Goal: Information Seeking & Learning: Learn about a topic

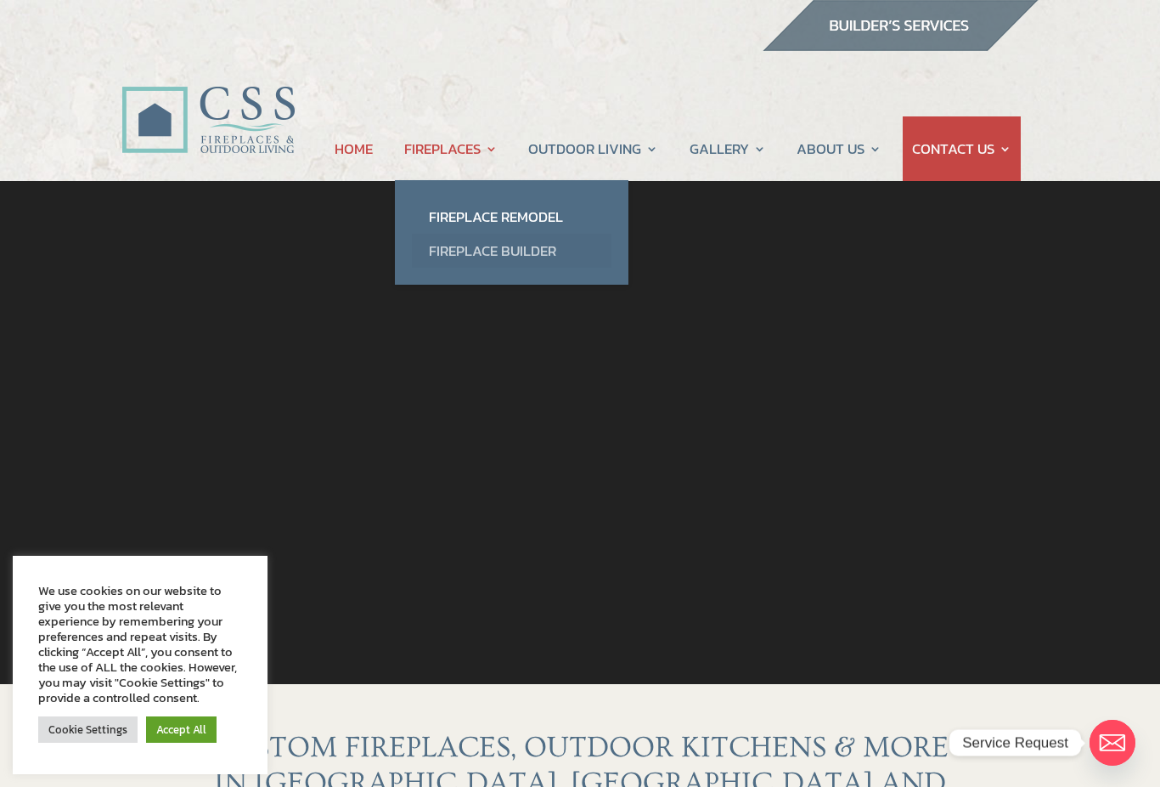
click at [440, 258] on link "Fireplace Builder" at bounding box center [512, 251] width 200 height 34
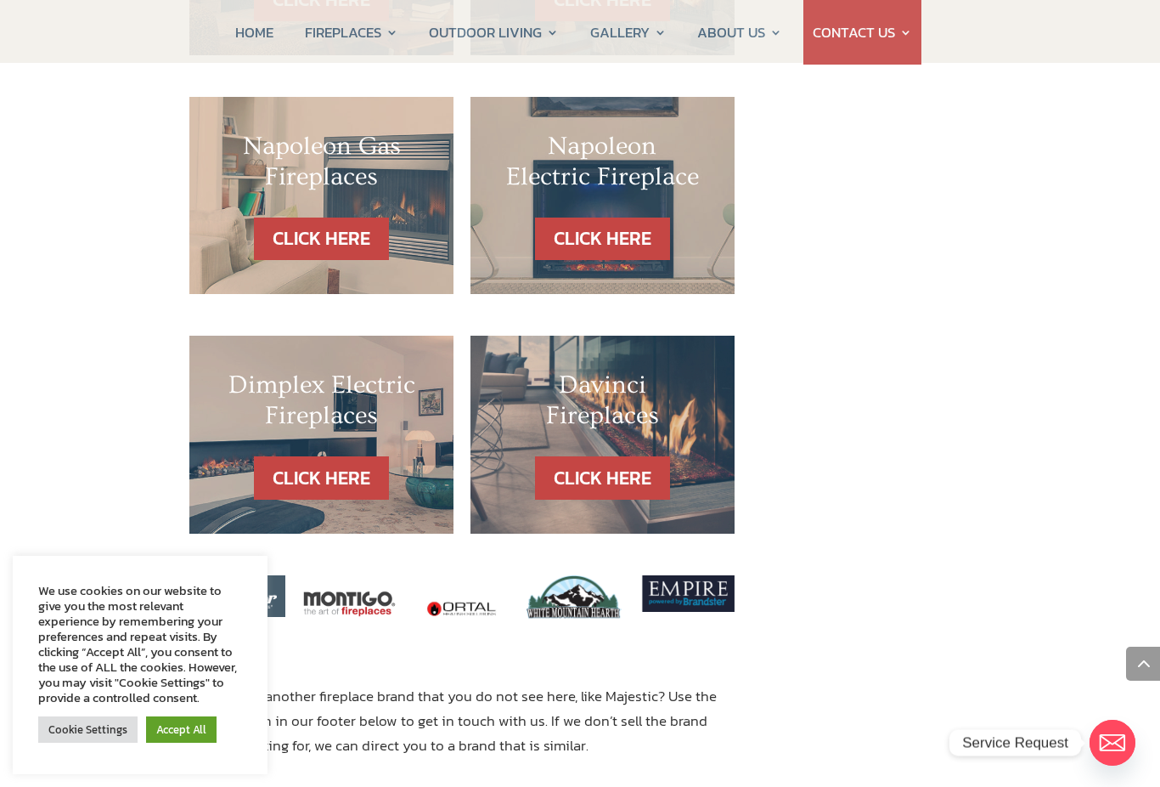
scroll to position [1752, 0]
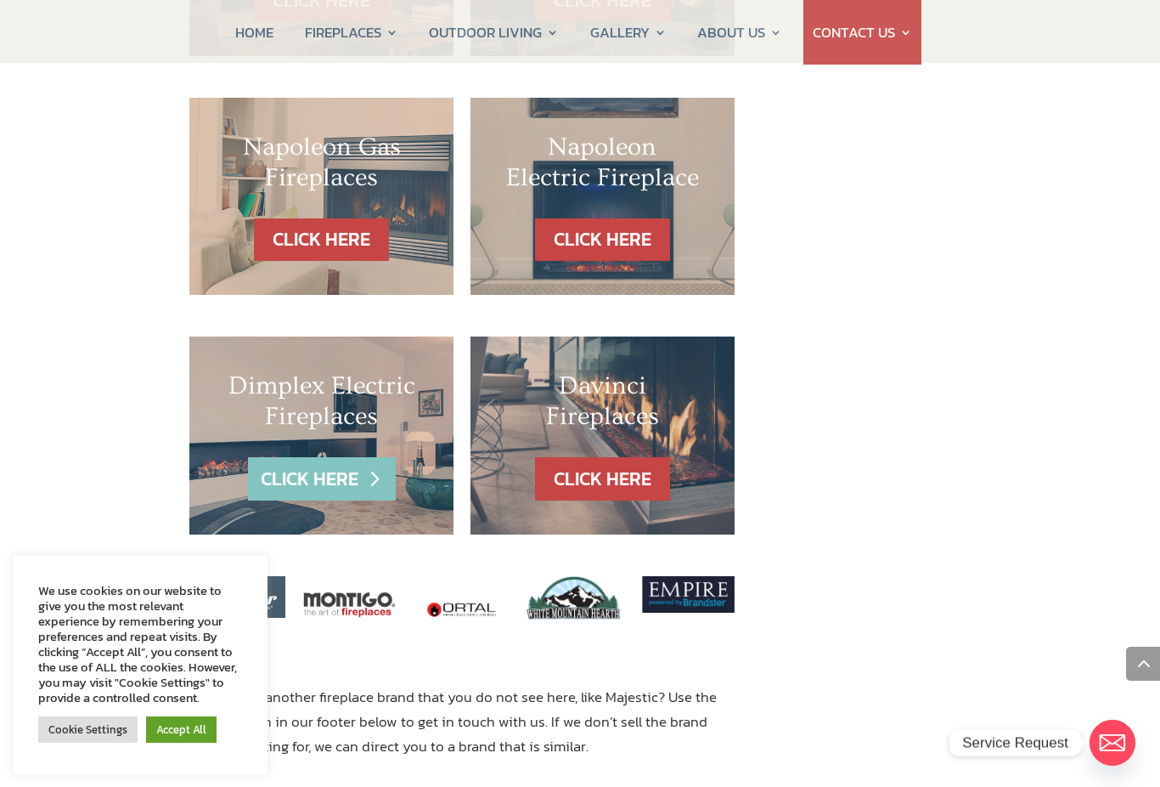
click at [275, 457] on link "CLICK HERE" at bounding box center [322, 478] width 148 height 43
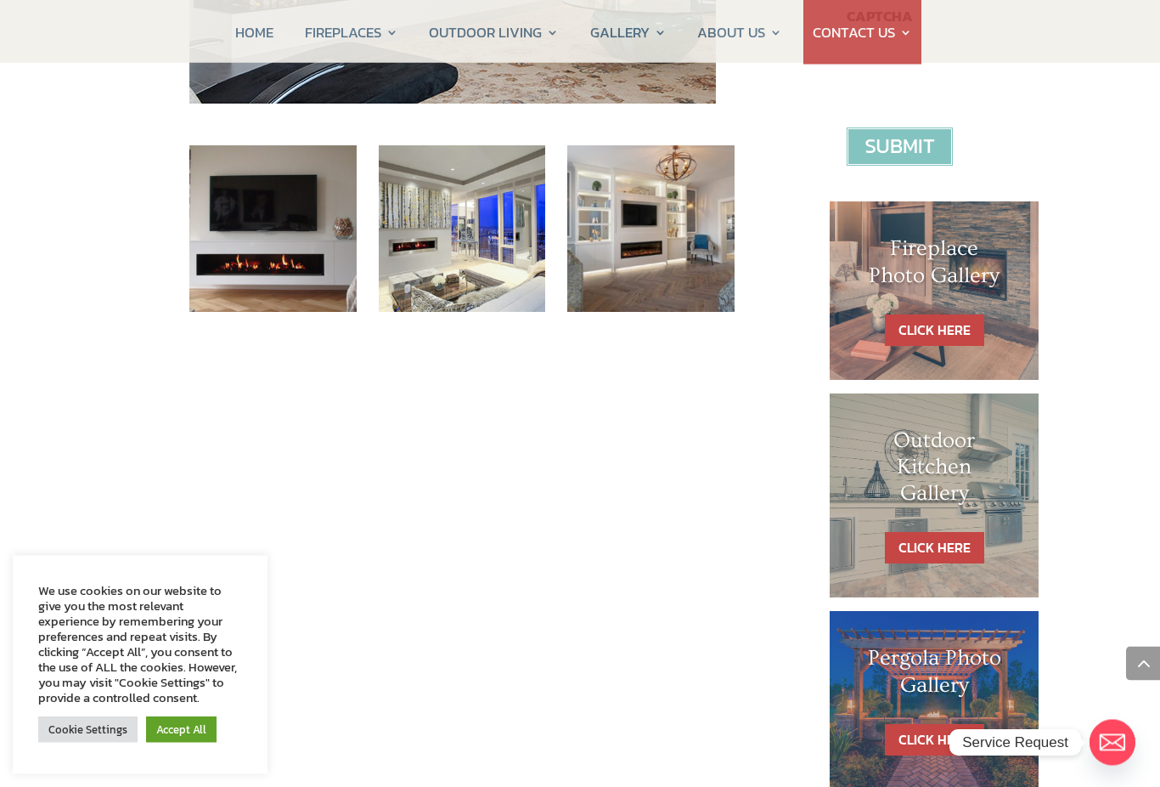
scroll to position [689, 0]
click at [960, 320] on link "CLICK HERE" at bounding box center [934, 329] width 99 height 31
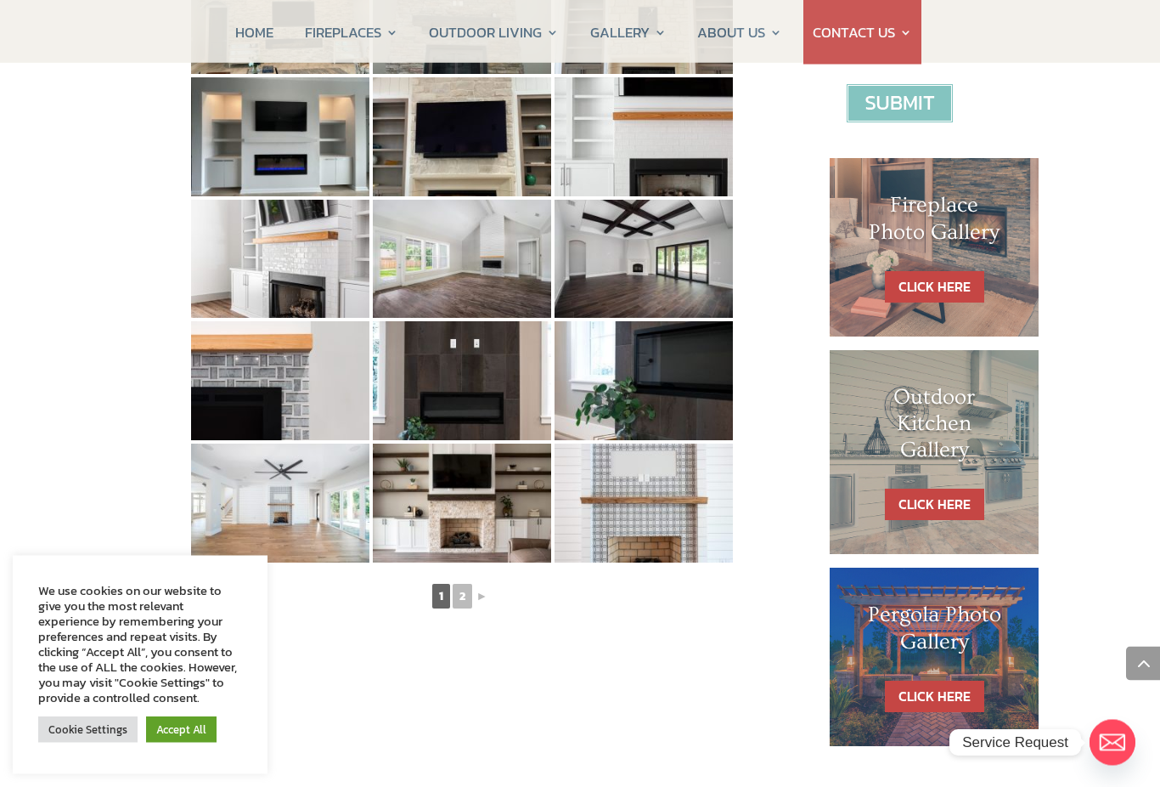
scroll to position [732, 0]
click at [487, 585] on link "►" at bounding box center [482, 595] width 15 height 21
click at [460, 606] on link "2" at bounding box center [463, 596] width 20 height 25
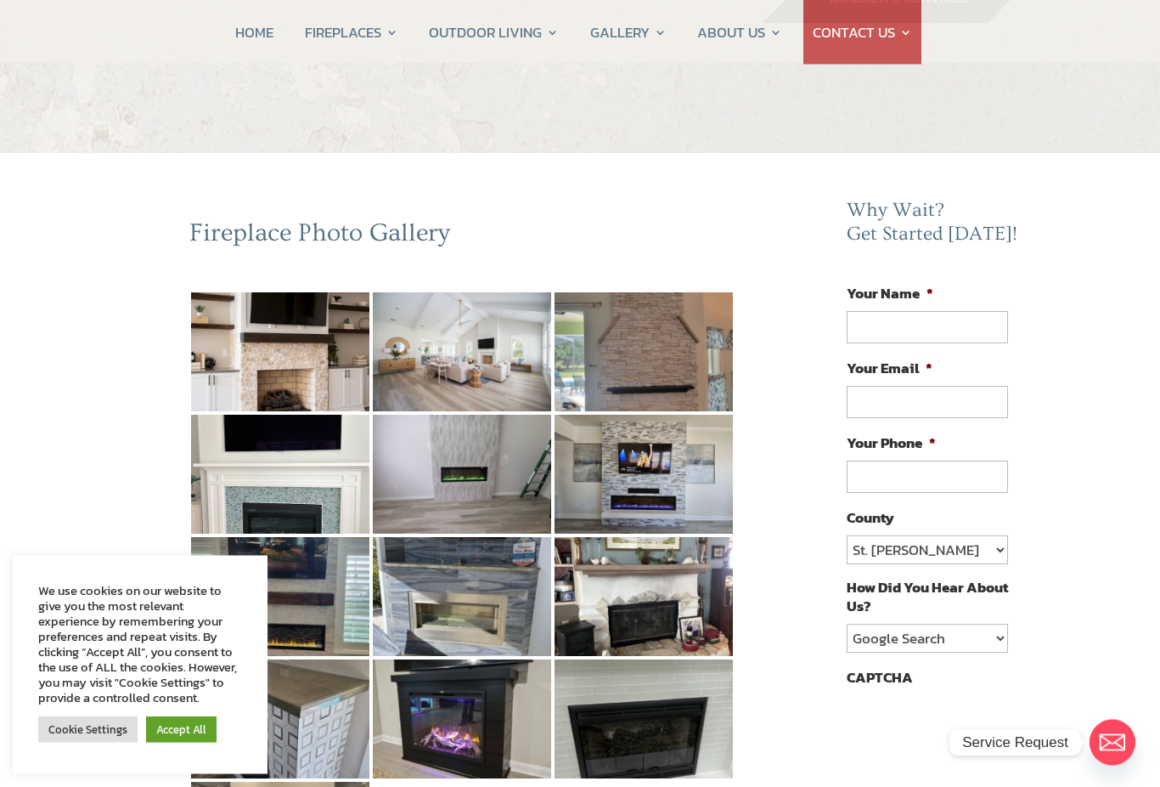
scroll to position [0, 0]
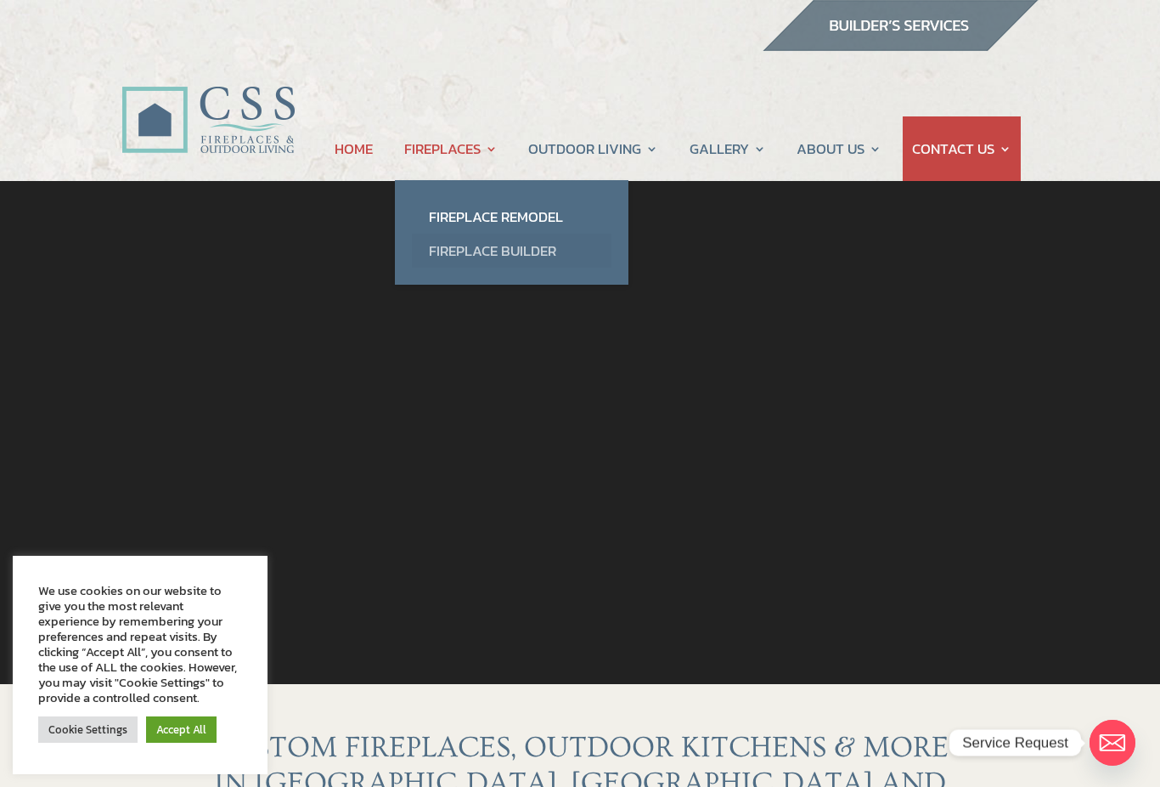
click at [452, 258] on link "Fireplace Builder" at bounding box center [512, 251] width 200 height 34
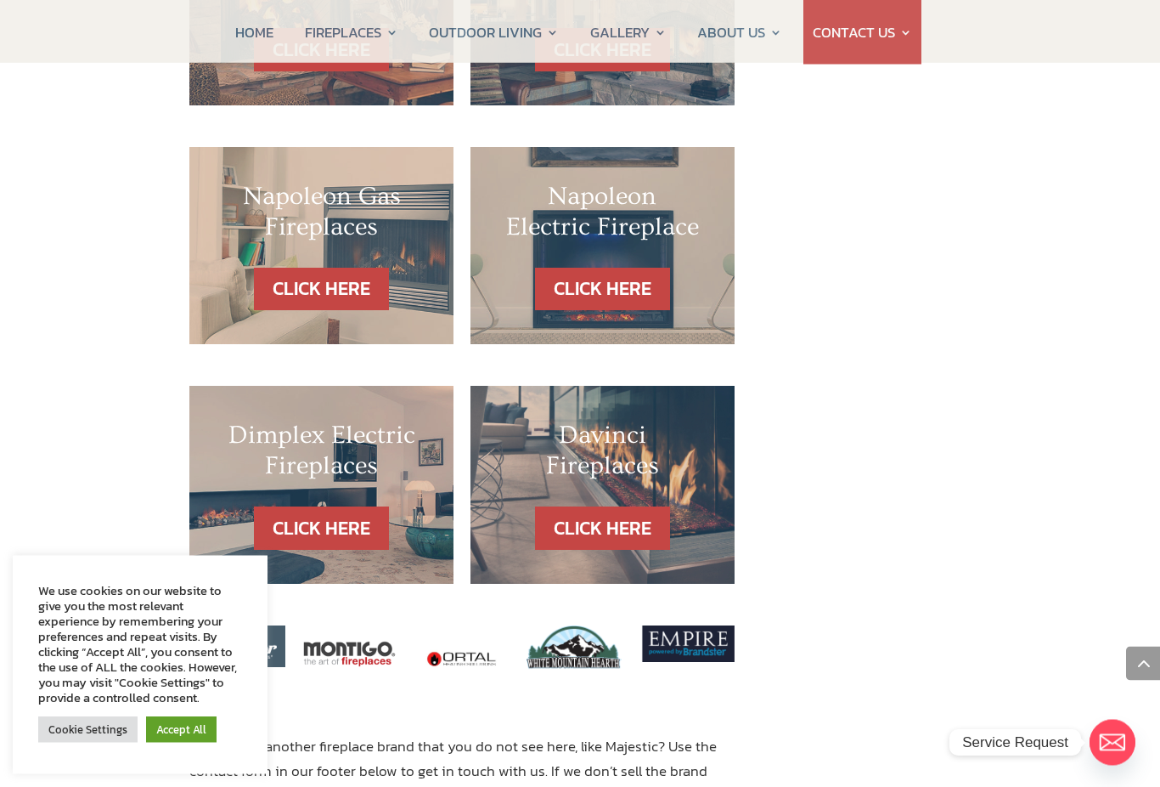
scroll to position [1708, 0]
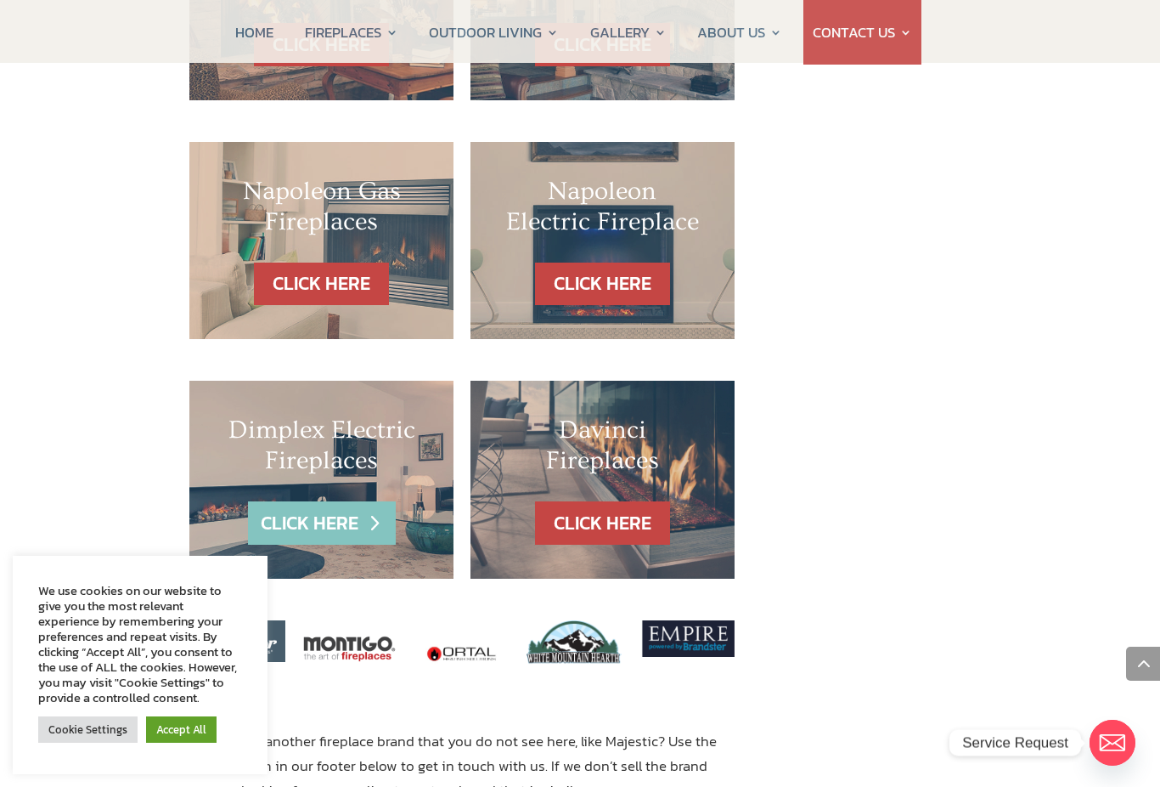
click at [302, 501] on link "CLICK HERE" at bounding box center [322, 522] width 148 height 43
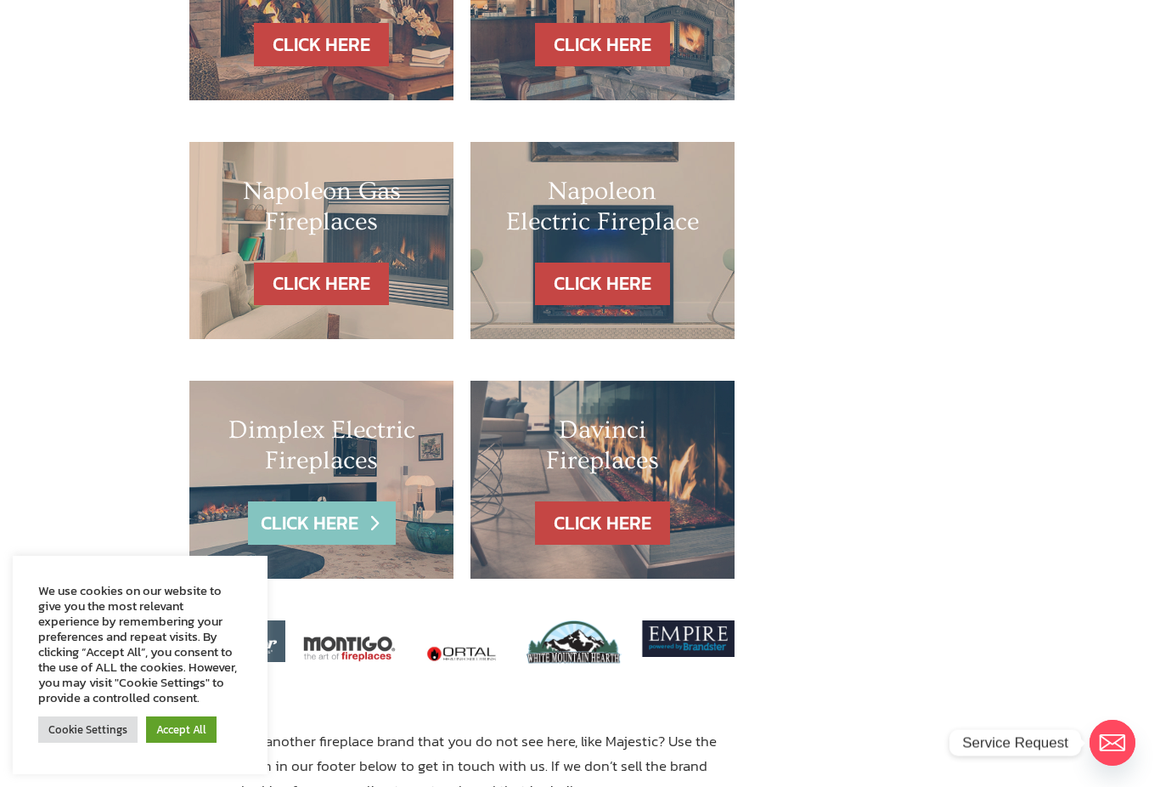
scroll to position [1746, 0]
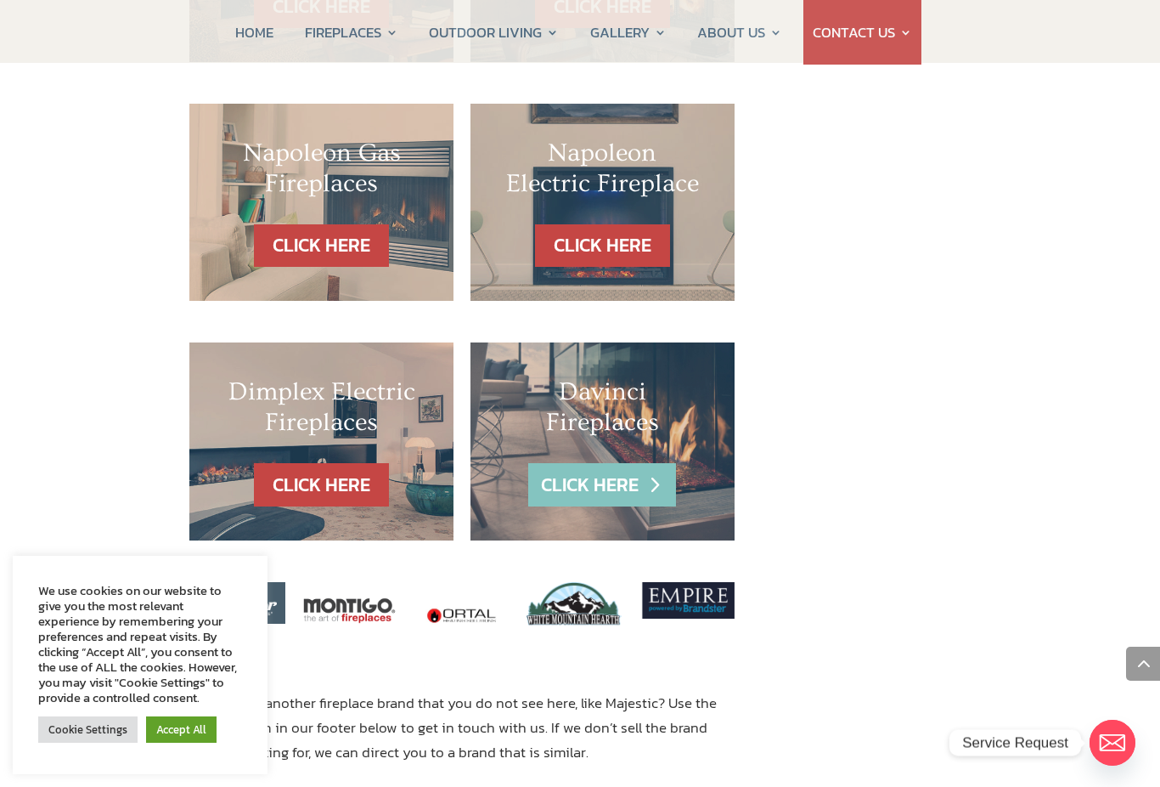
click at [582, 463] on link "CLICK HERE" at bounding box center [602, 484] width 148 height 43
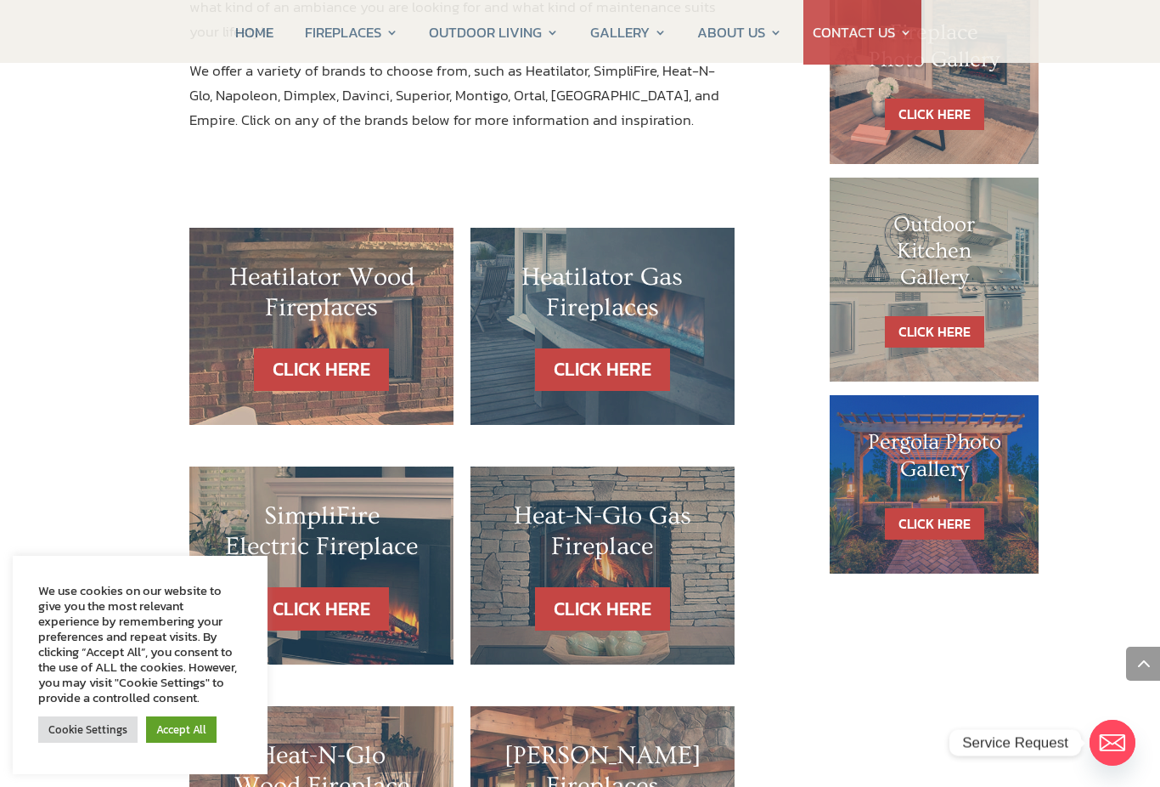
scroll to position [900, 0]
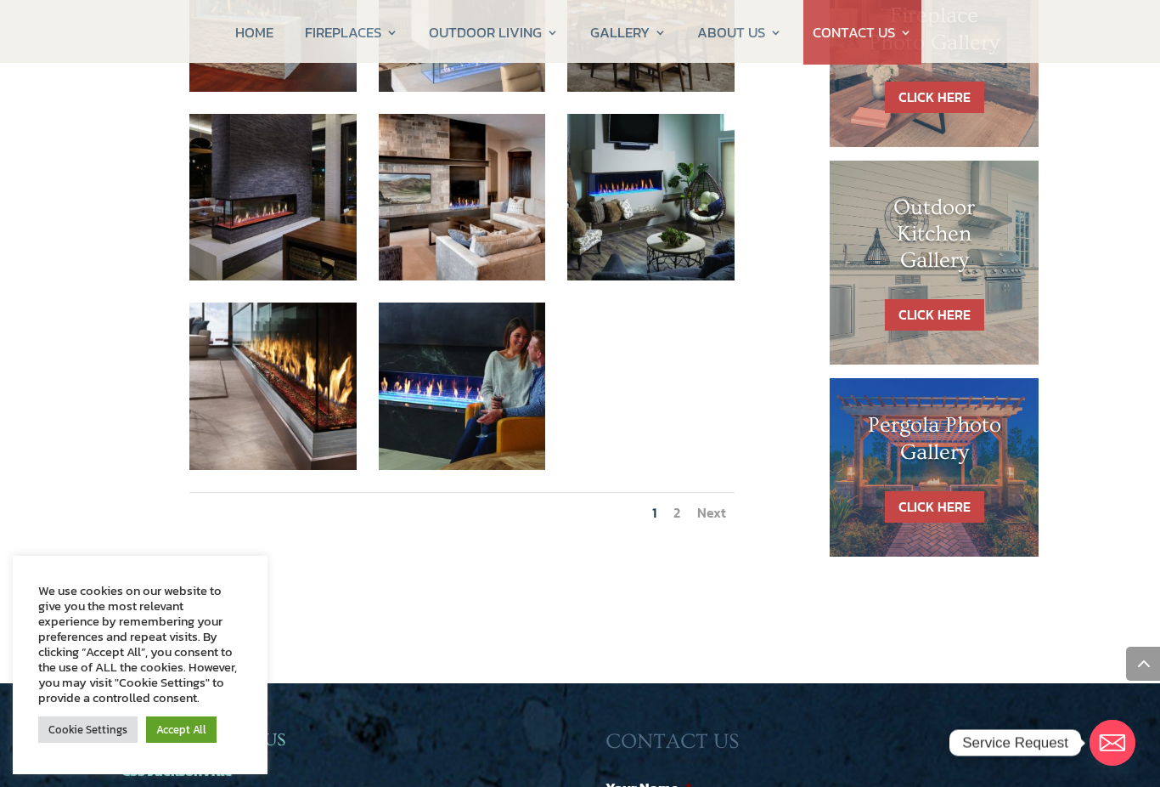
scroll to position [918, 0]
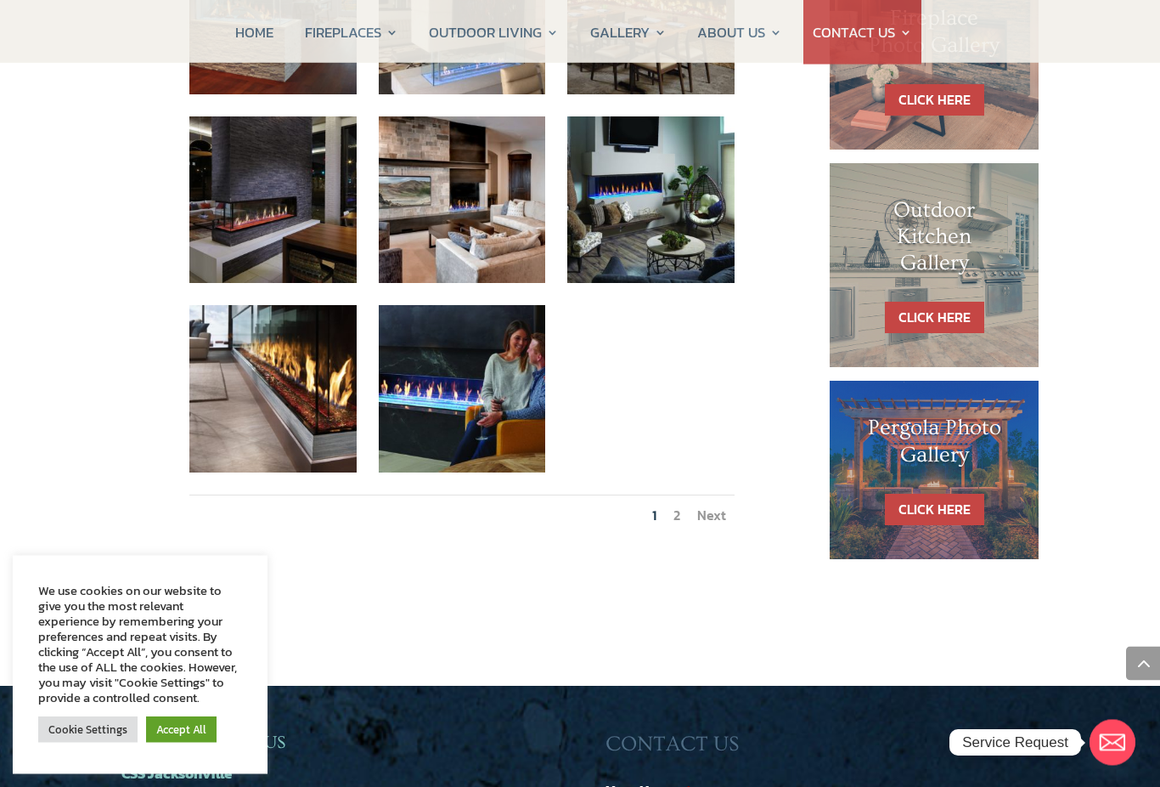
click at [674, 505] on link "2" at bounding box center [677, 515] width 7 height 20
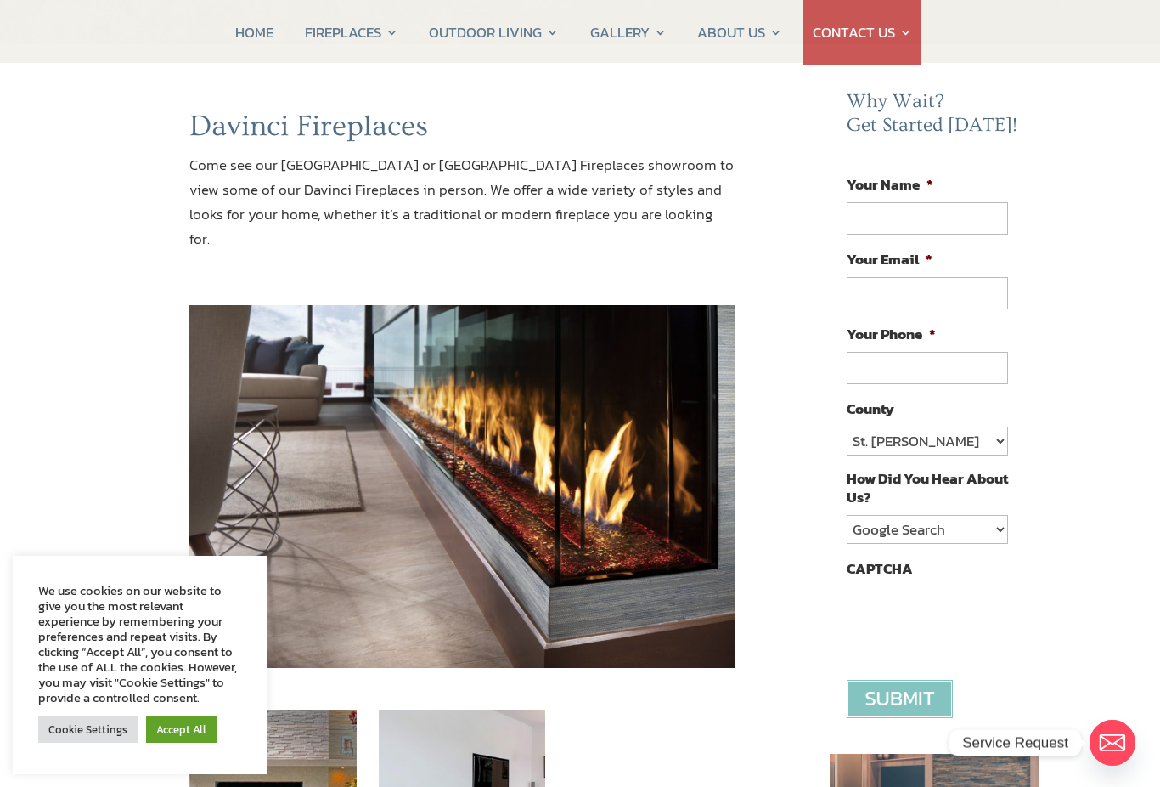
scroll to position [135, 0]
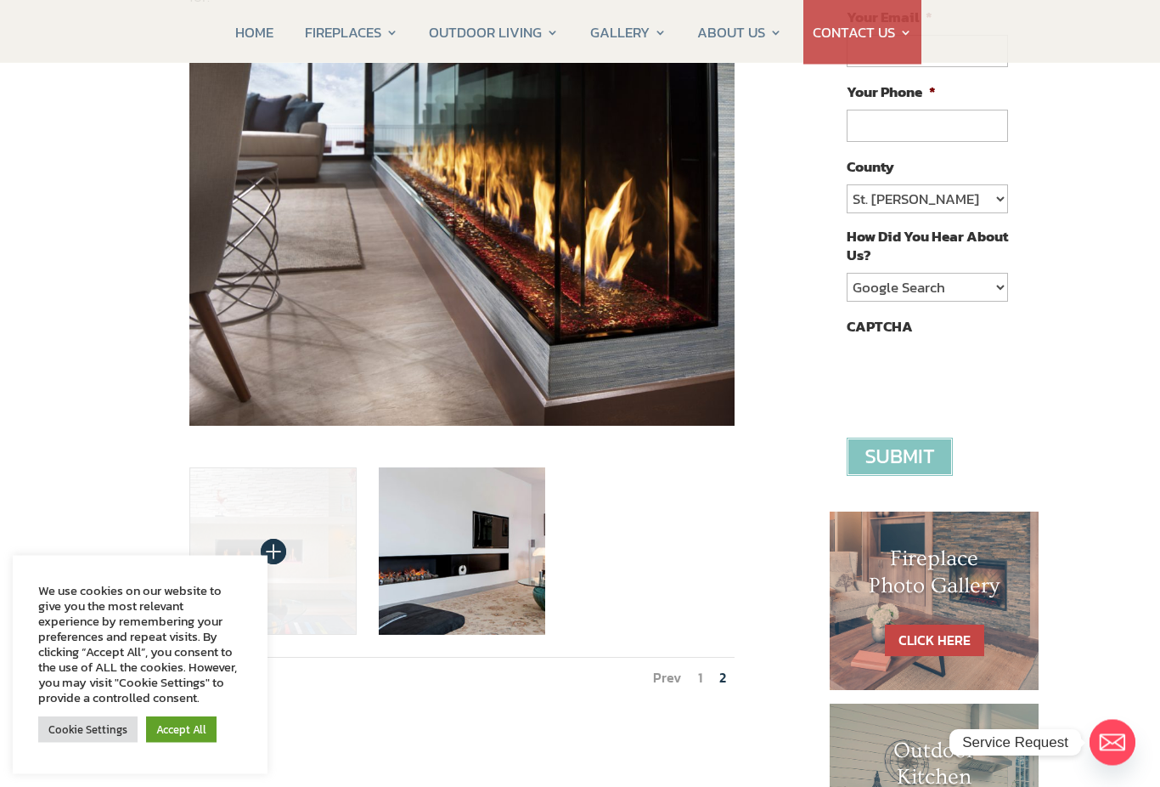
click at [242, 539] on img at bounding box center [272, 551] width 167 height 167
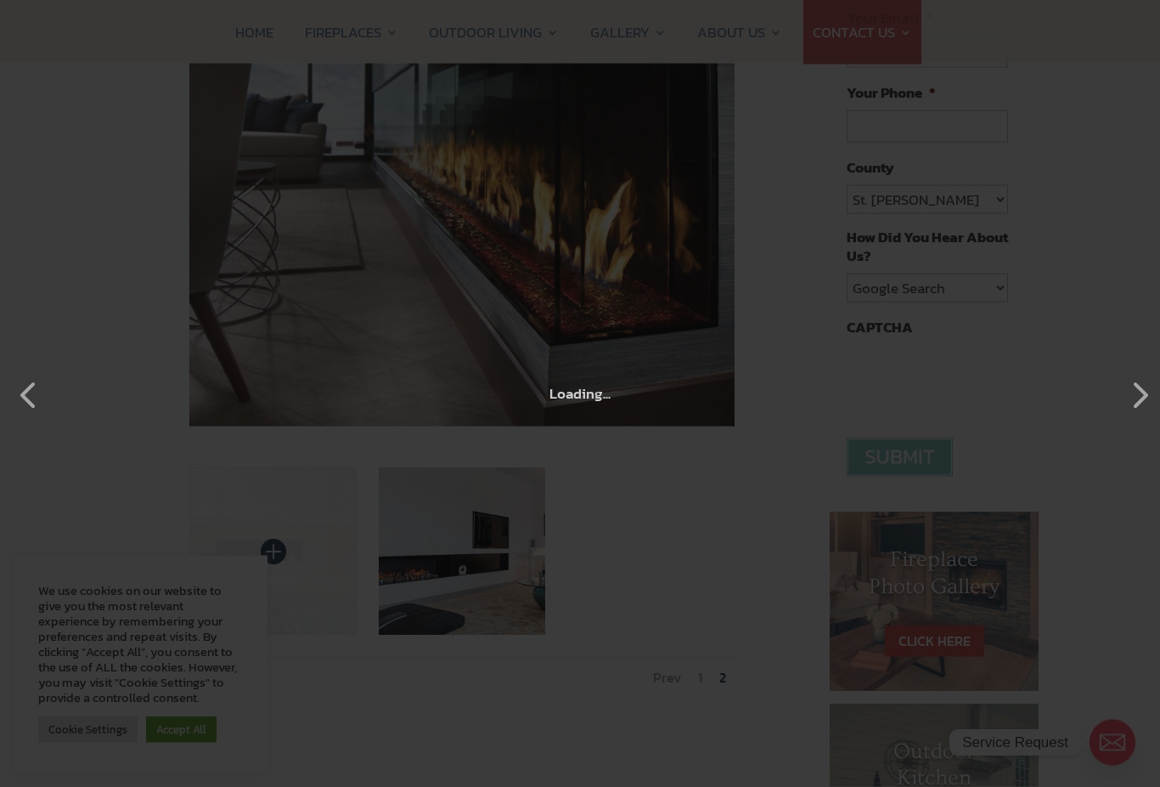
scroll to position [379, 0]
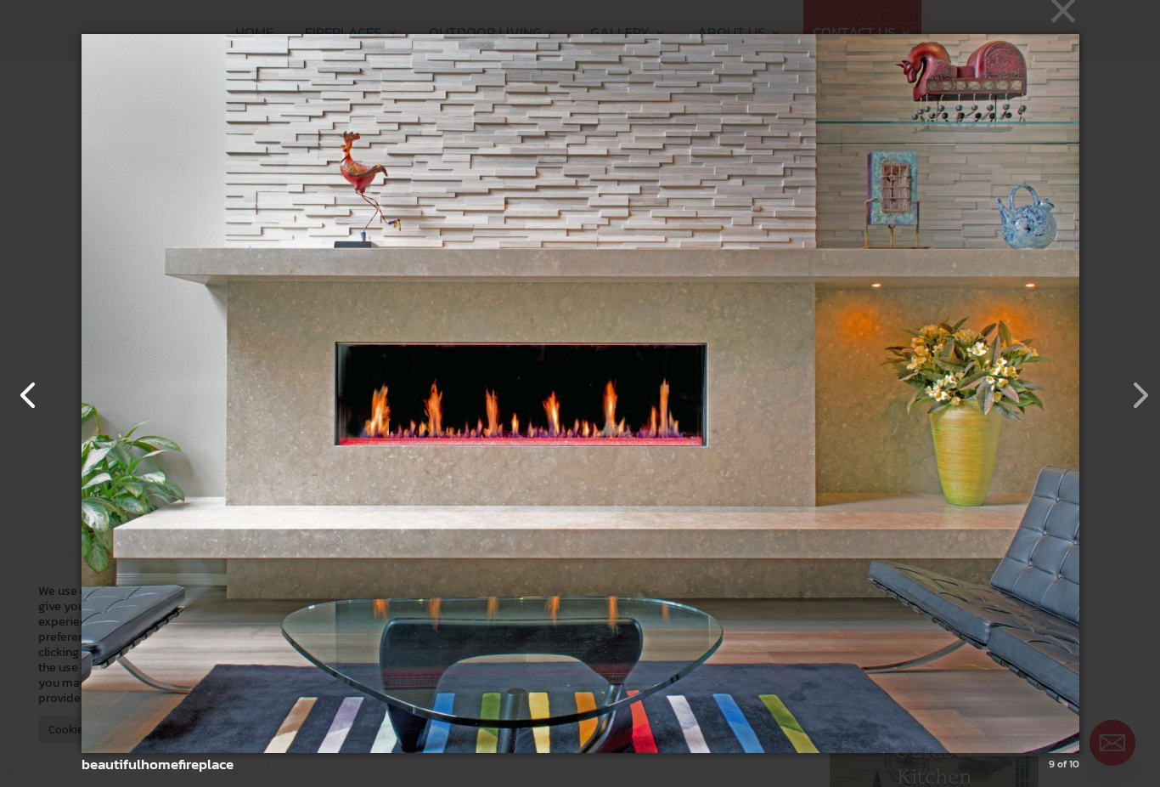
click at [31, 399] on button "button" at bounding box center [20, 386] width 41 height 41
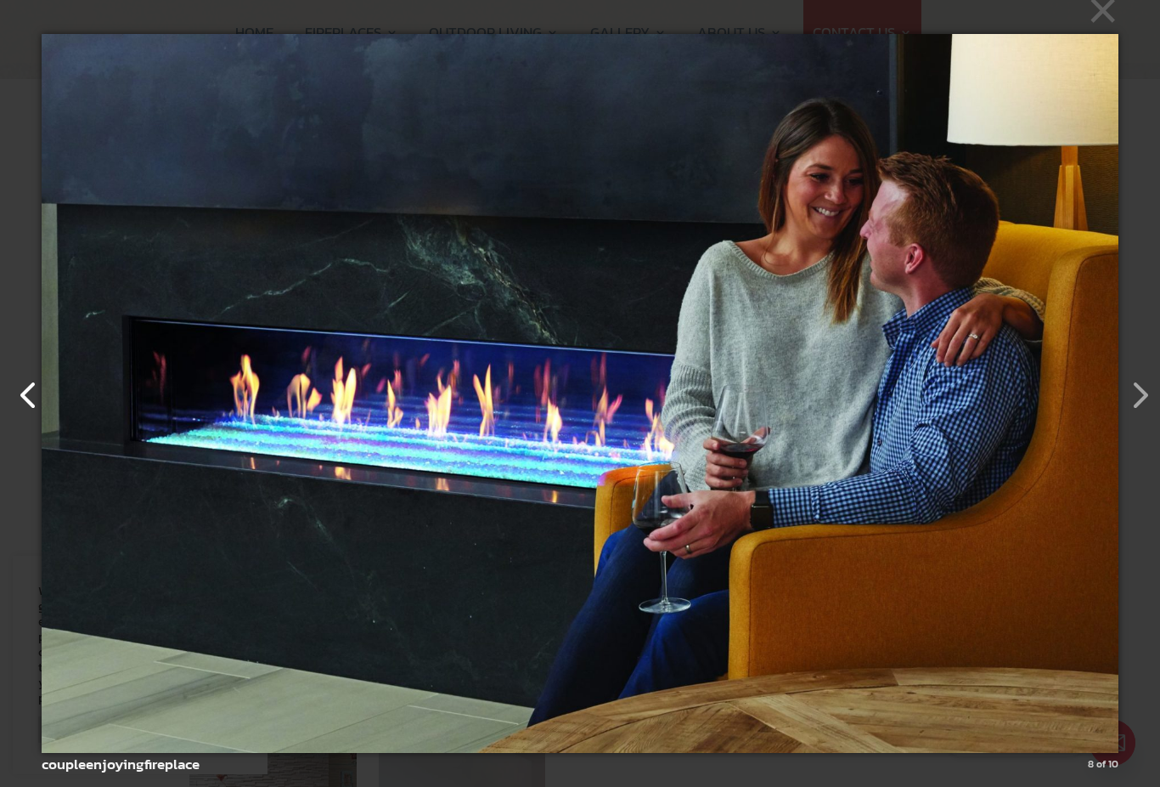
scroll to position [0, 0]
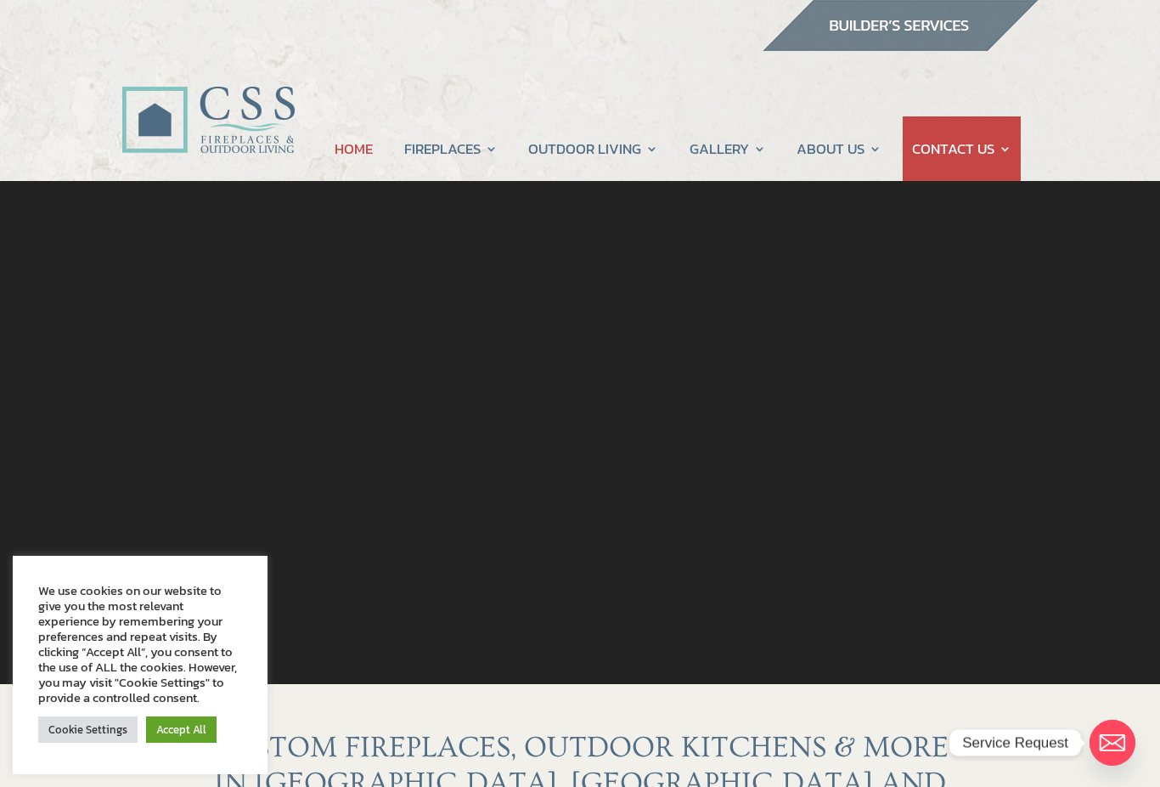
click at [185, 736] on link "Accept All" at bounding box center [181, 729] width 71 height 26
